Goal: Task Accomplishment & Management: Complete application form

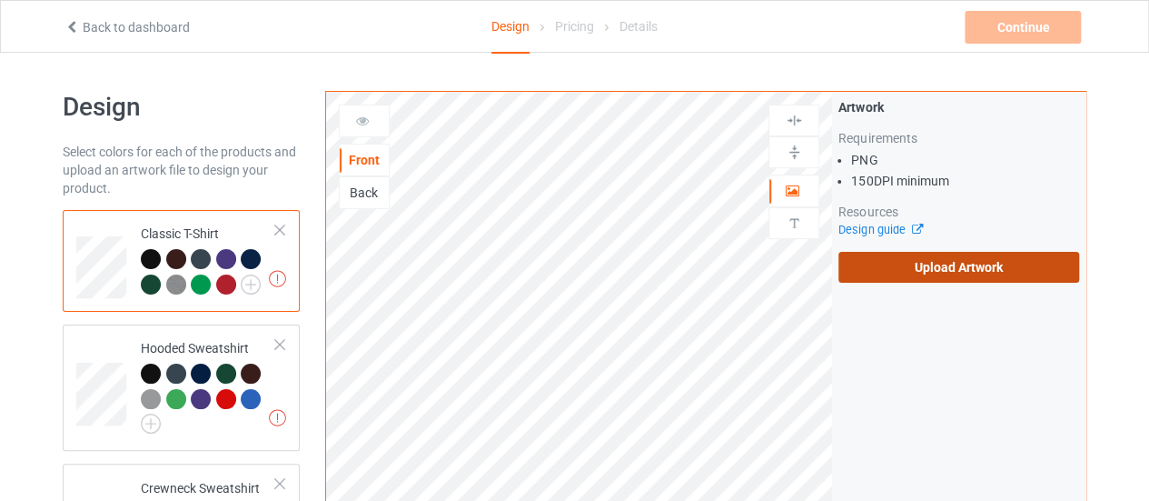
click at [913, 264] on label "Upload Artwork" at bounding box center [958, 267] width 241 height 31
click at [0, 0] on input "Upload Artwork" at bounding box center [0, 0] width 0 height 0
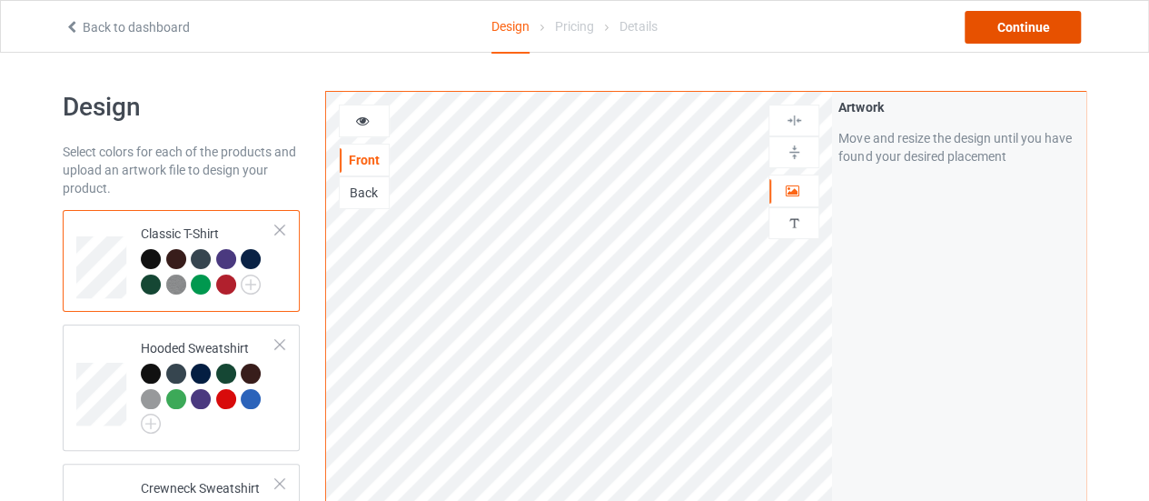
click at [1006, 23] on div "Continue" at bounding box center [1023, 27] width 116 height 33
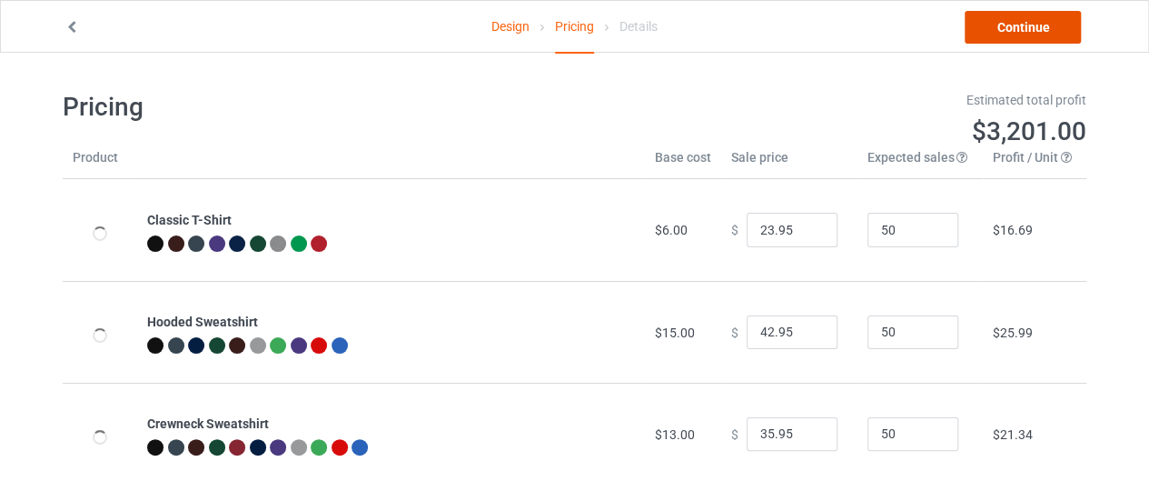
click at [991, 37] on link "Continue" at bounding box center [1023, 27] width 116 height 33
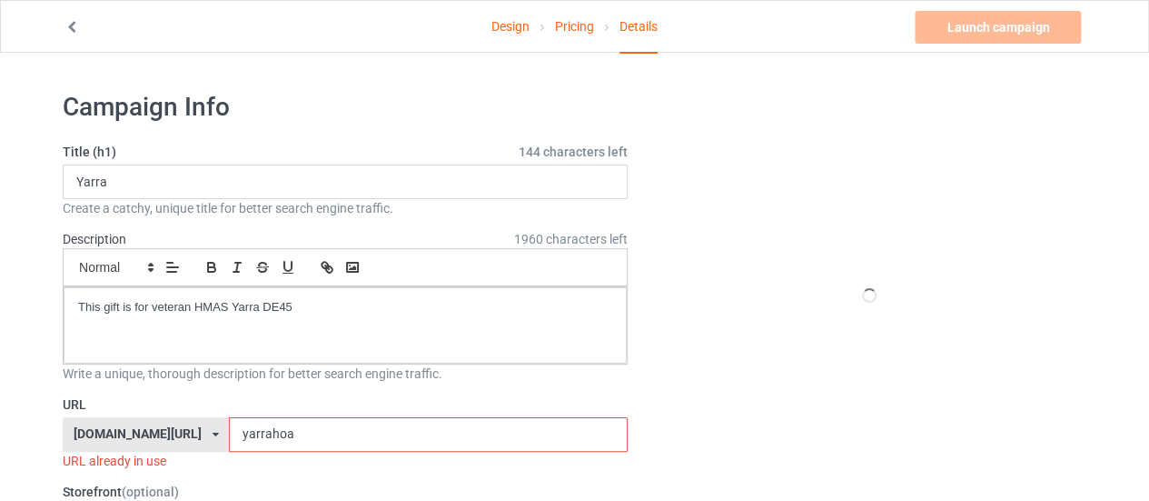
click at [247, 433] on input "yarrahoa" at bounding box center [428, 434] width 398 height 35
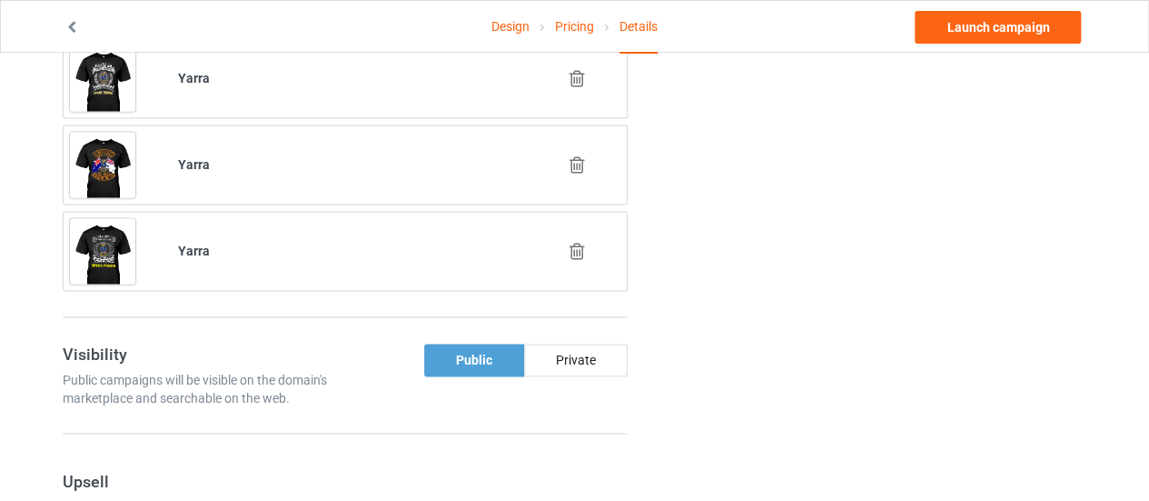
scroll to position [1201, 0]
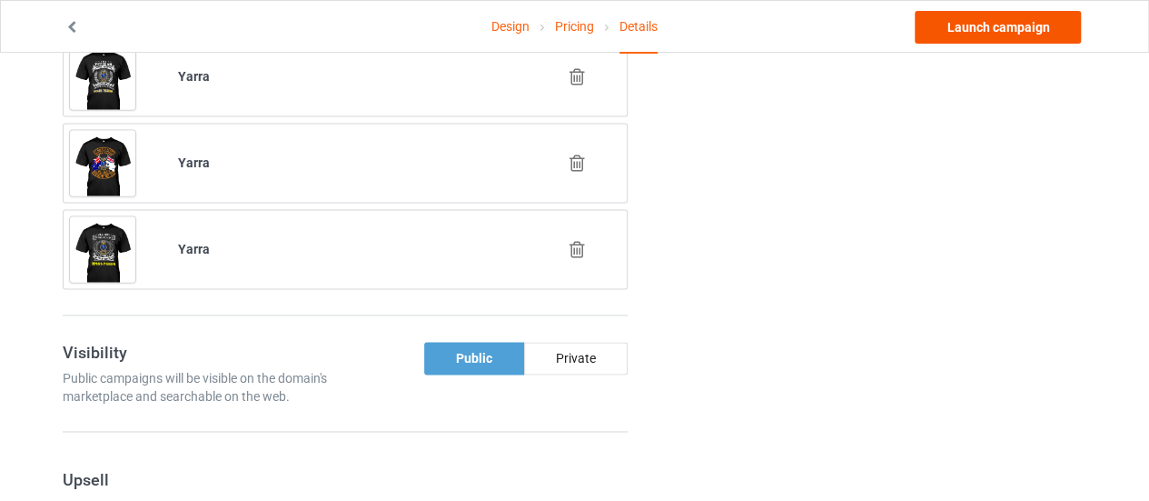
type input "yarraichoose"
click at [996, 30] on link "Launch campaign" at bounding box center [998, 27] width 166 height 33
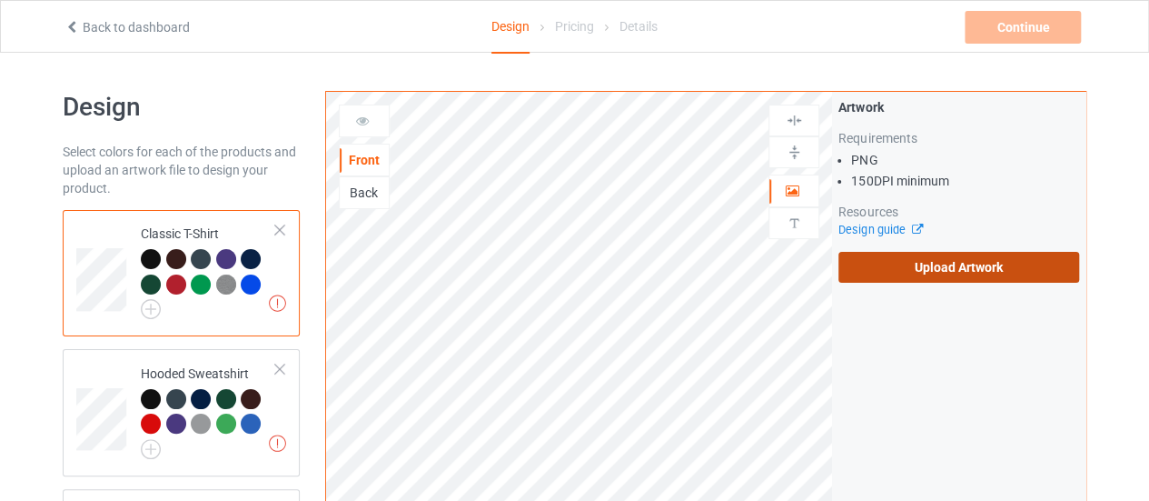
click at [899, 264] on label "Upload Artwork" at bounding box center [958, 267] width 241 height 31
click at [0, 0] on input "Upload Artwork" at bounding box center [0, 0] width 0 height 0
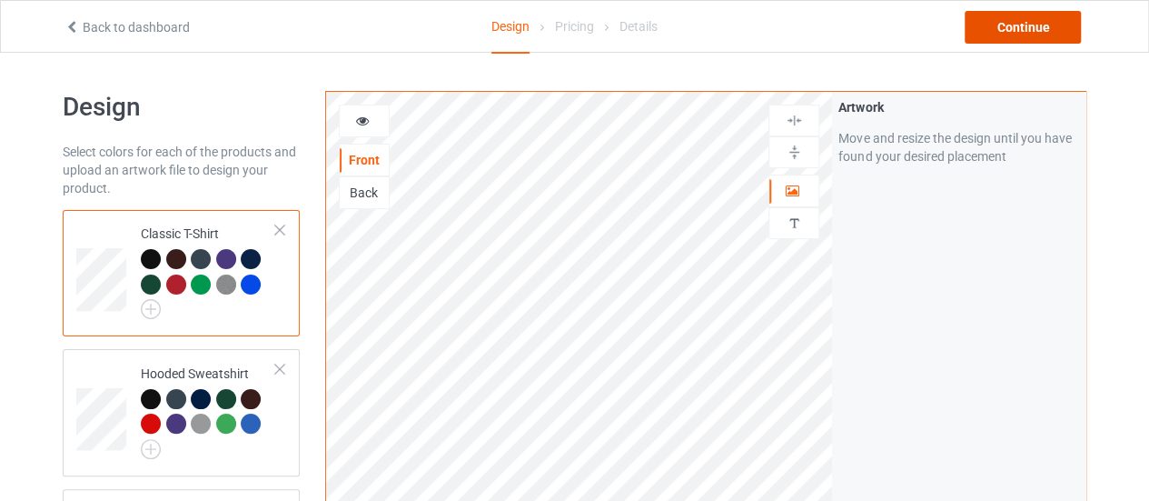
click at [1019, 25] on div "Continue" at bounding box center [1023, 27] width 116 height 33
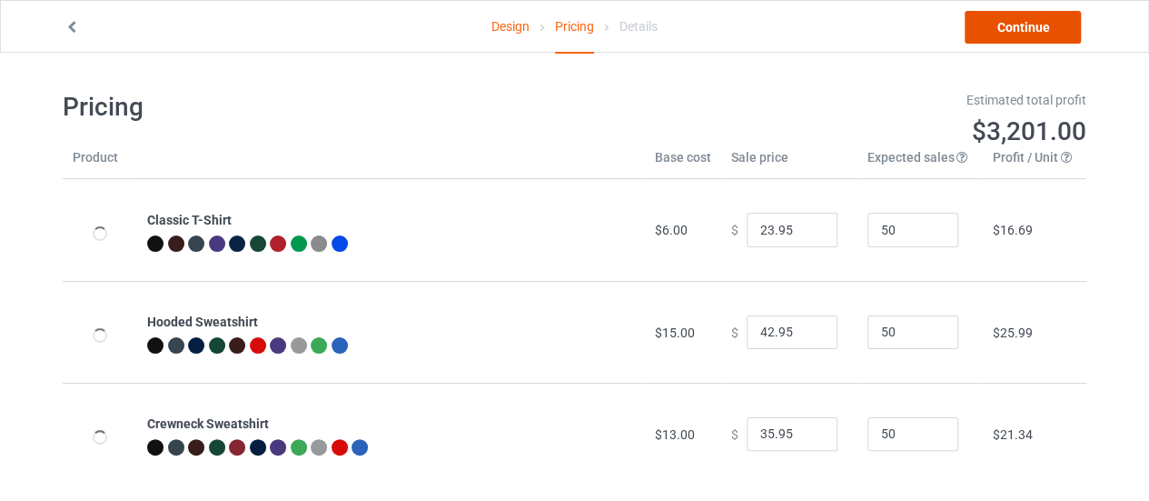
click at [1020, 25] on link "Continue" at bounding box center [1023, 27] width 116 height 33
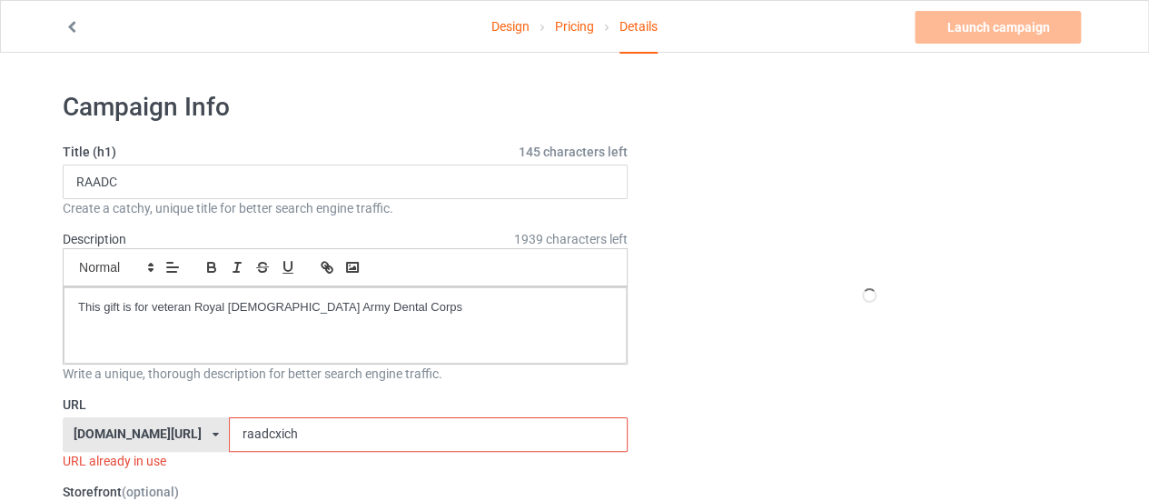
click at [352, 433] on input "raadcxich" at bounding box center [428, 434] width 398 height 35
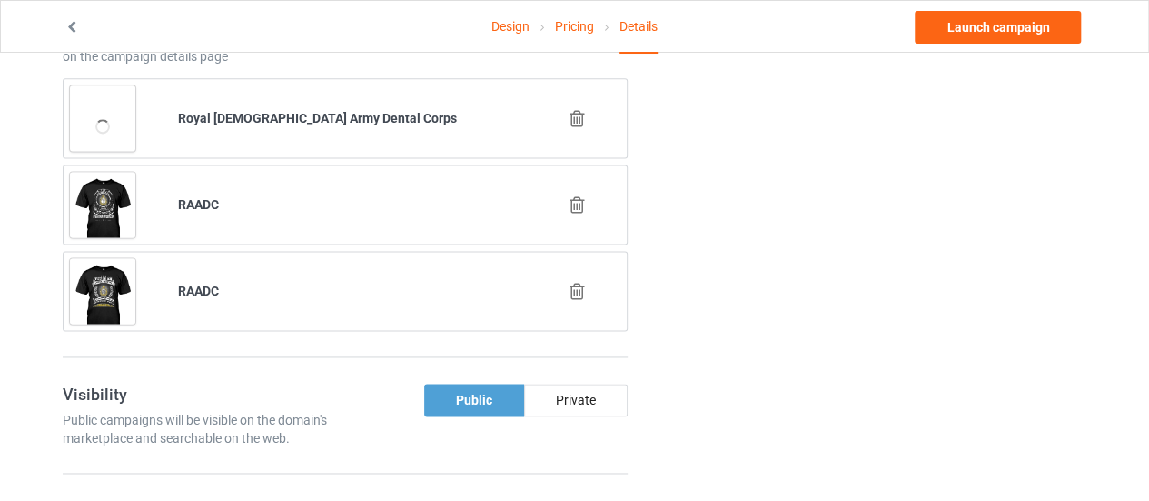
scroll to position [1163, 0]
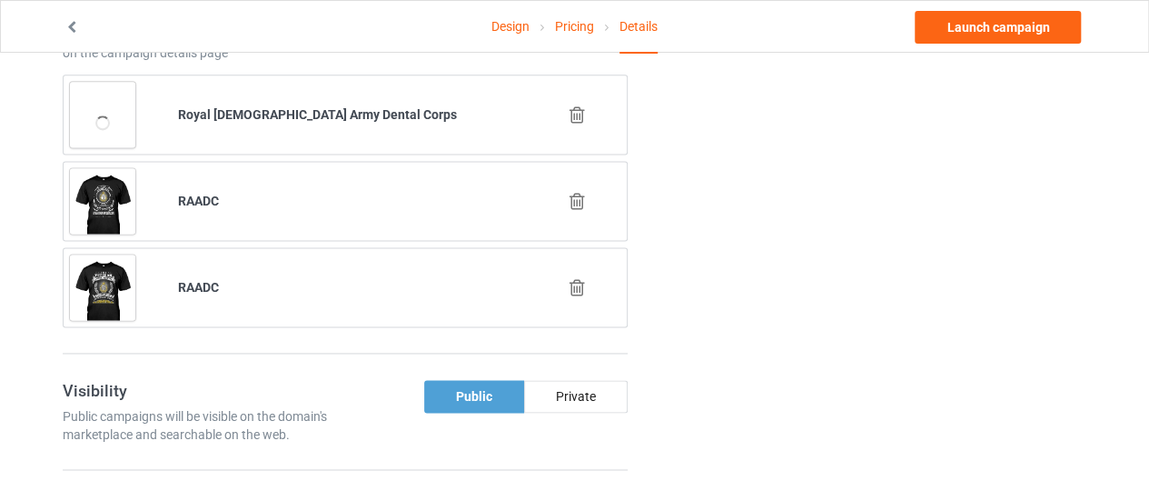
type input "raadchoa"
click at [574, 192] on icon at bounding box center [577, 201] width 23 height 19
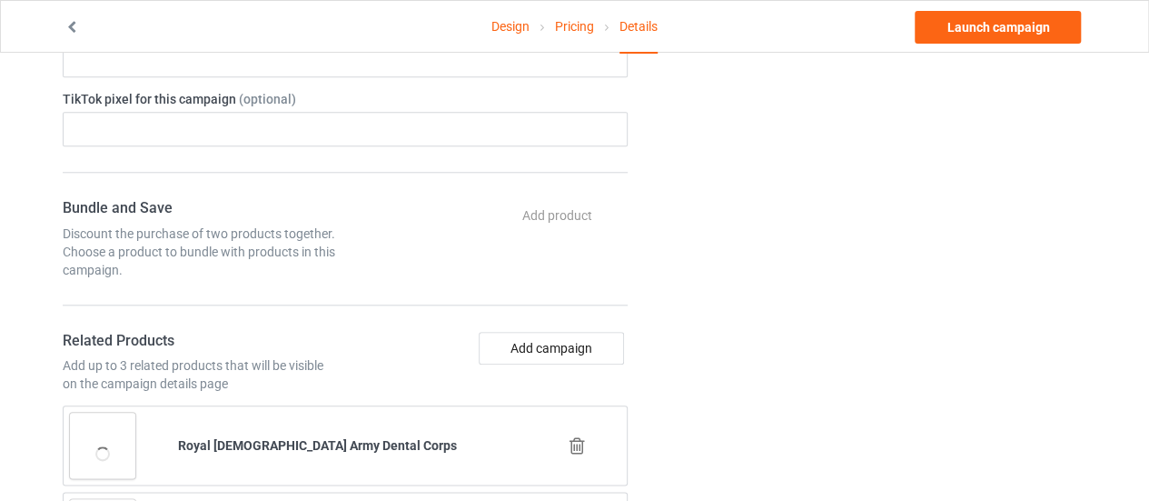
scroll to position [834, 0]
click at [517, 321] on div "Bundle and Save Discount the purchase of two products together. Choose a produc…" at bounding box center [345, 397] width 565 height 400
click at [509, 330] on button "Add campaign" at bounding box center [551, 346] width 145 height 33
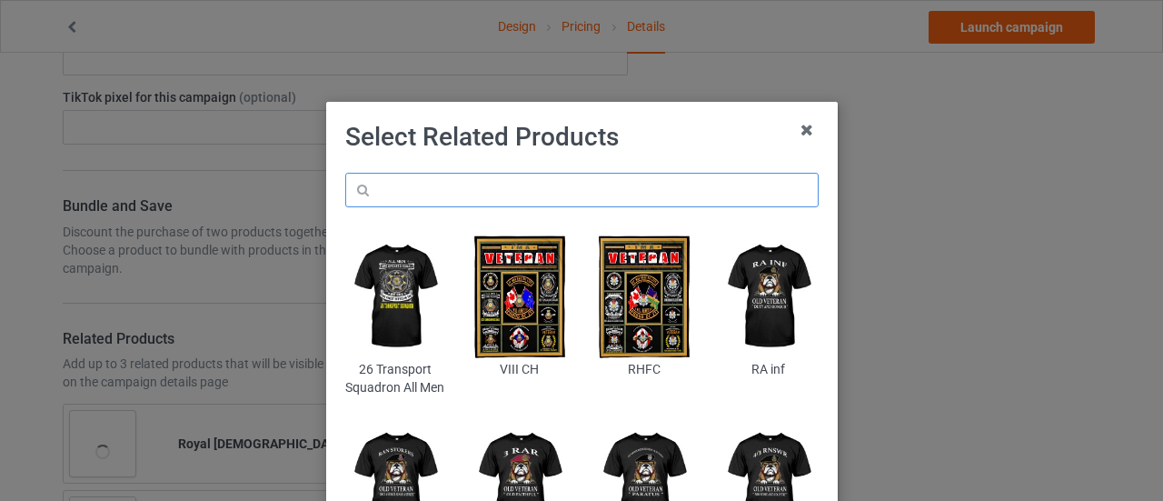
click at [409, 192] on input "text" at bounding box center [581, 190] width 473 height 35
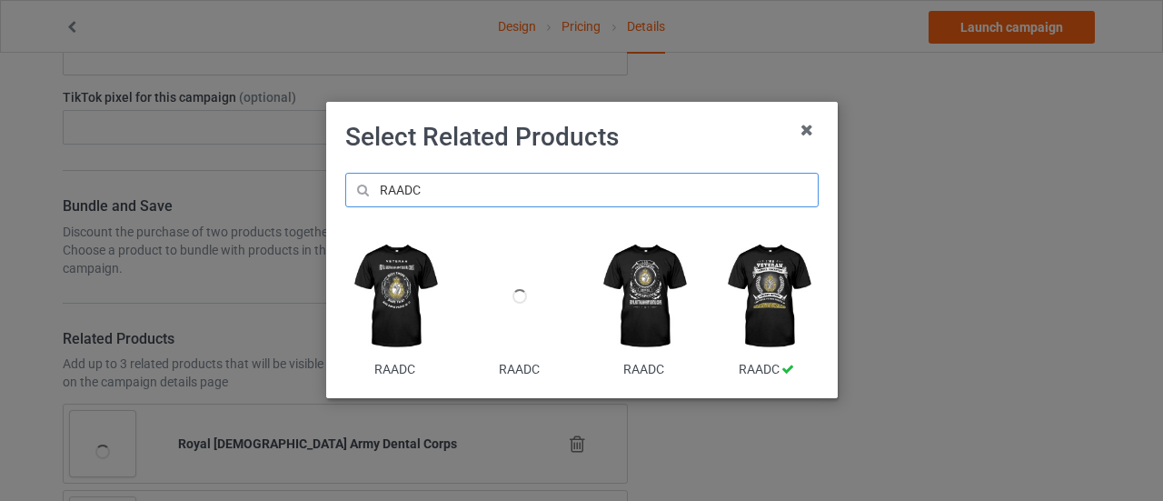
type input "RAADC"
click at [389, 314] on img at bounding box center [394, 296] width 99 height 124
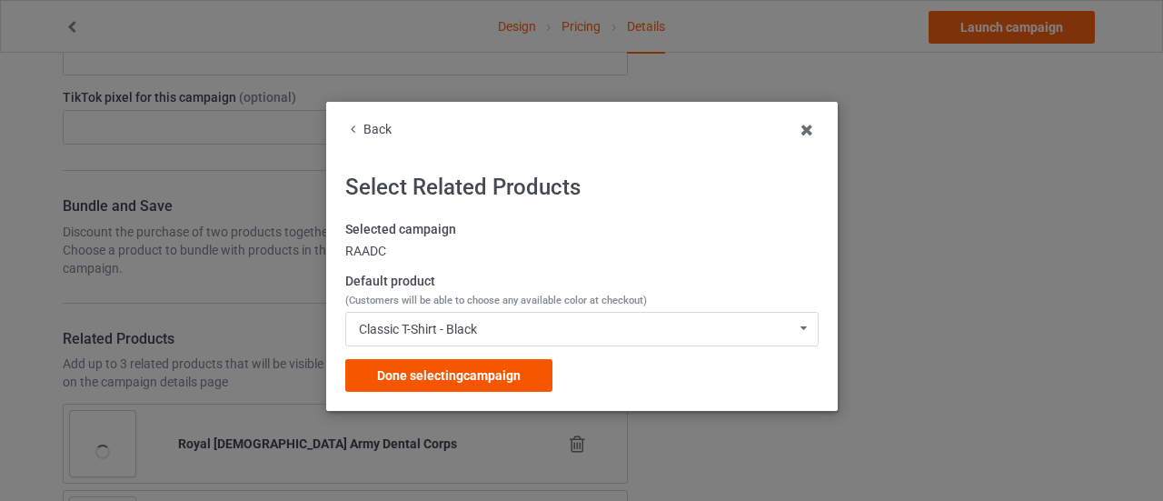
click at [460, 368] on span "Done selecting campaign" at bounding box center [449, 375] width 144 height 15
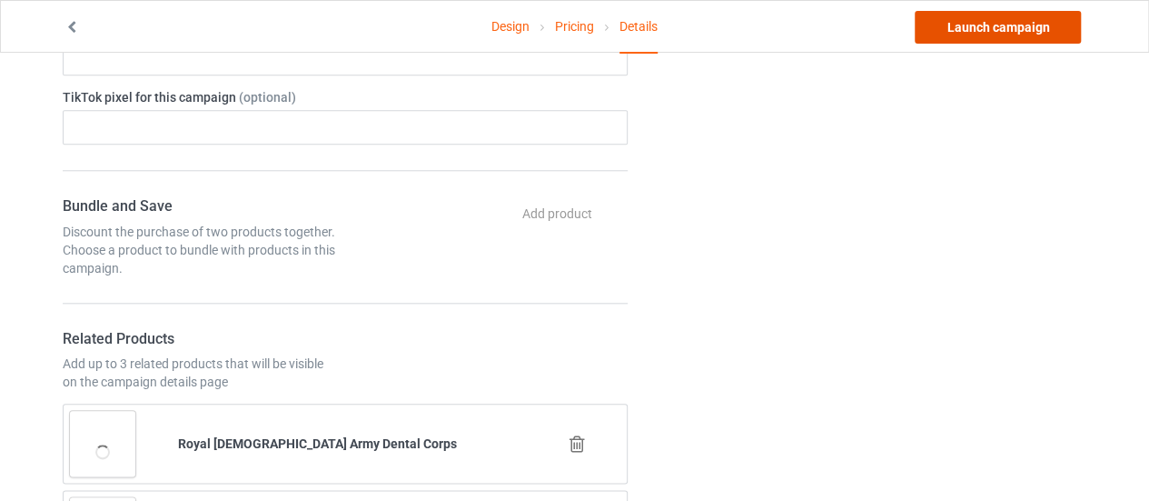
click at [952, 22] on link "Launch campaign" at bounding box center [998, 27] width 166 height 33
